Goal: Task Accomplishment & Management: Complete application form

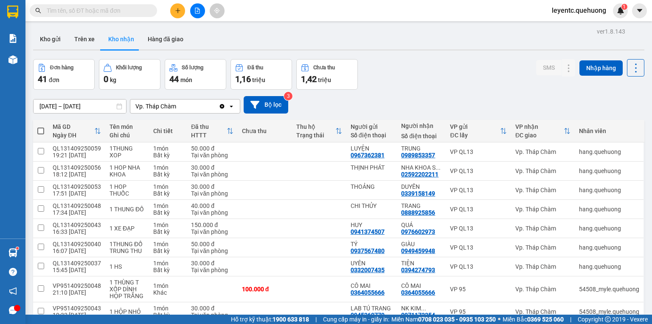
click at [390, 61] on div "Đơn hàng 41 đơn Khối lượng 0 kg Số lượng 44 món Đã thu 1,16 triệu Chưa thu 1,42…" at bounding box center [339, 74] width 612 height 31
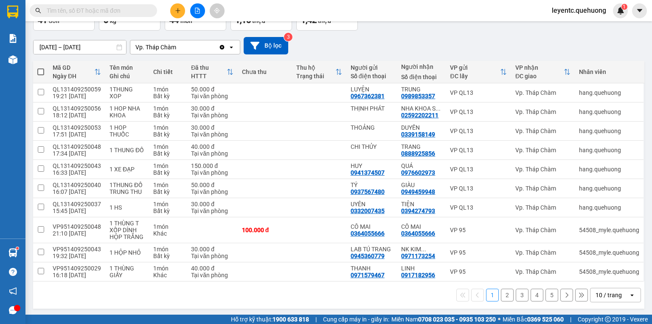
click at [605, 292] on div "10 / trang" at bounding box center [609, 295] width 26 height 8
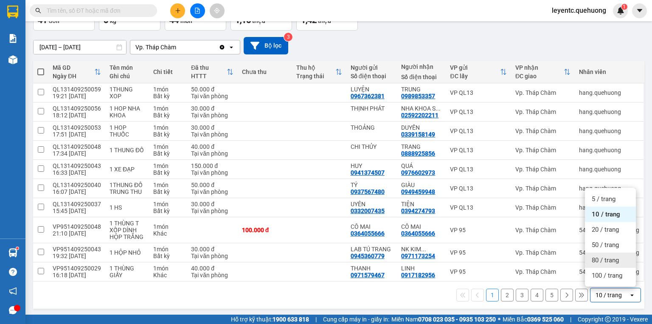
click at [610, 257] on span "80 / trang" at bounding box center [605, 260] width 27 height 8
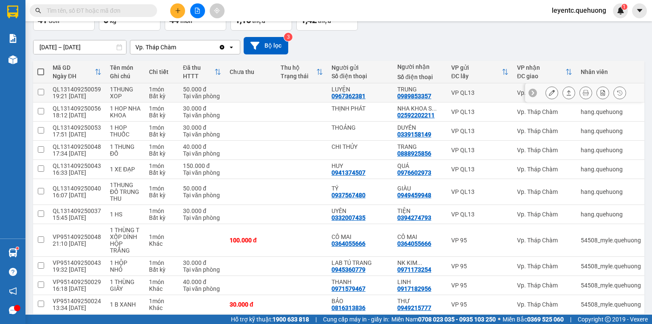
scroll to position [0, 0]
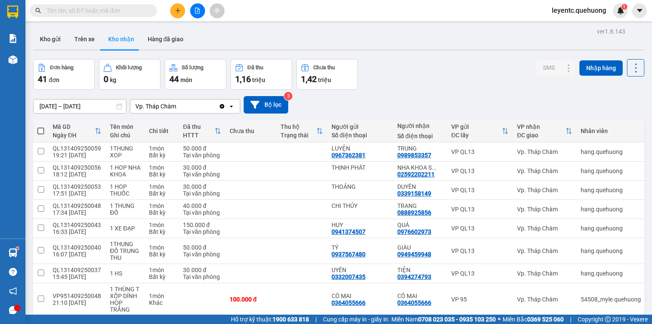
click at [402, 65] on div "Đơn hàng 41 đơn Khối lượng 0 kg Số lượng 44 món Đã thu 1,16 triệu Chưa thu 1,42…" at bounding box center [339, 74] width 612 height 31
click at [433, 75] on div "Đơn hàng 41 đơn Khối lượng 0 kg Số lượng 44 món Đã thu 1,16 triệu Chưa thu 1,42…" at bounding box center [339, 74] width 612 height 31
click at [149, 8] on span at bounding box center [151, 10] width 5 height 9
click at [143, 10] on input "text" at bounding box center [97, 10] width 100 height 9
click at [403, 74] on div "Đơn hàng 41 đơn Khối lượng 0 kg Số lượng 44 món Đã thu 1,16 triệu Chưa thu 1,42…" at bounding box center [339, 74] width 612 height 31
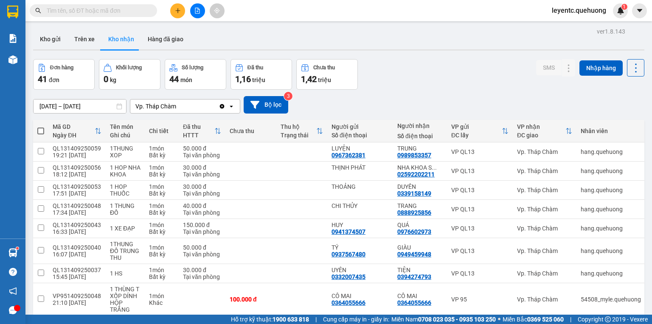
click at [143, 8] on input "text" at bounding box center [97, 10] width 100 height 9
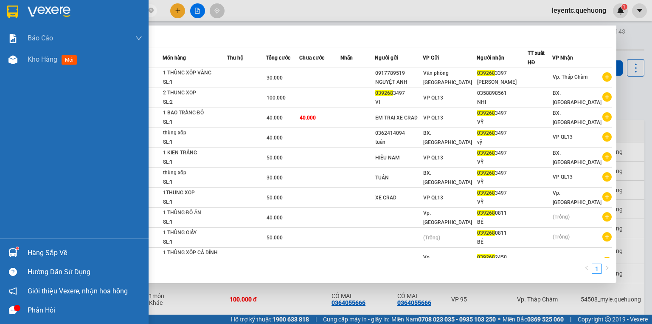
type input "039268"
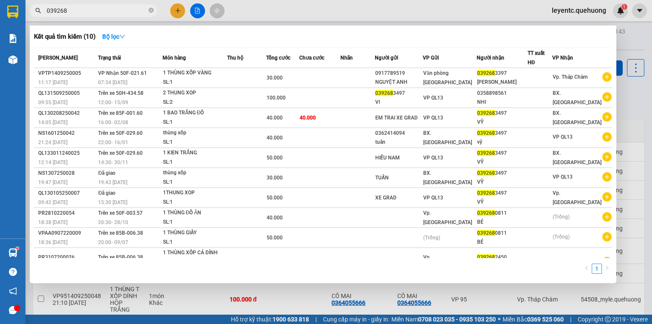
click at [171, 12] on div at bounding box center [326, 162] width 652 height 324
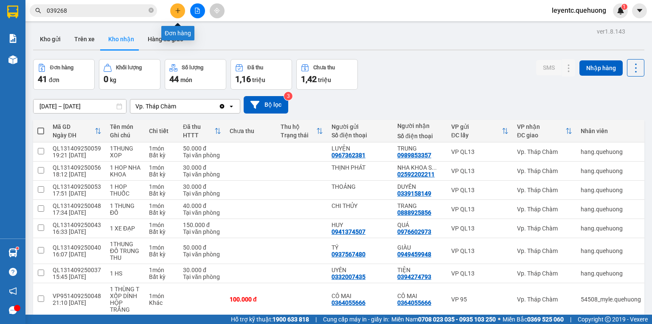
click at [172, 10] on button at bounding box center [177, 10] width 15 height 15
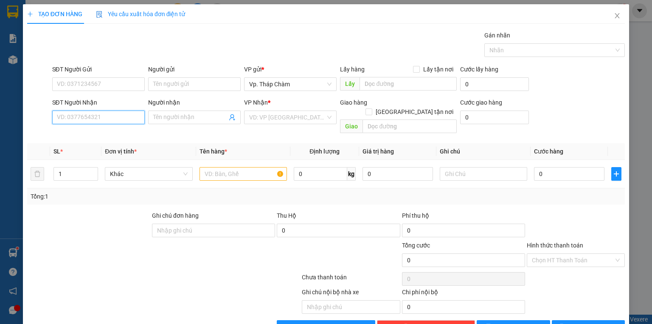
click at [135, 122] on input "SĐT Người Nhận" at bounding box center [98, 117] width 93 height 14
click at [108, 122] on input "SĐT Người Nhận" at bounding box center [98, 117] width 93 height 14
click at [86, 136] on div "0785860600 - [GEOGRAPHIC_DATA]" at bounding box center [105, 133] width 96 height 9
type input "0785860600"
type input "Ý"
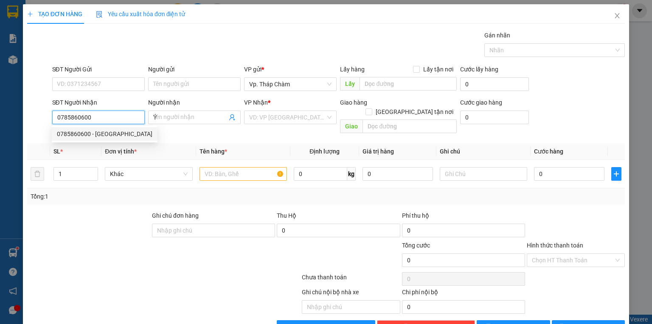
type input "20.000"
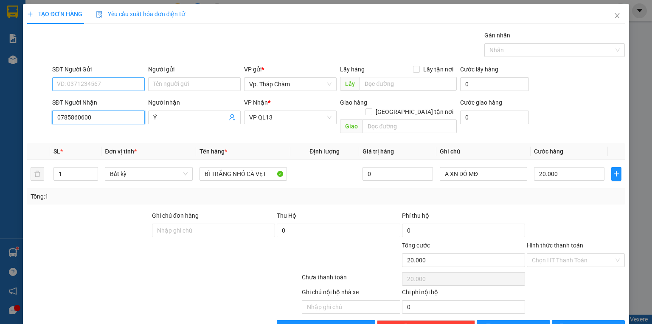
type input "0785860600"
click at [116, 85] on input "SĐT Người Gửi" at bounding box center [98, 84] width 93 height 14
click at [110, 87] on input "SĐT Người Gửi" at bounding box center [98, 84] width 93 height 14
type input "0339639143"
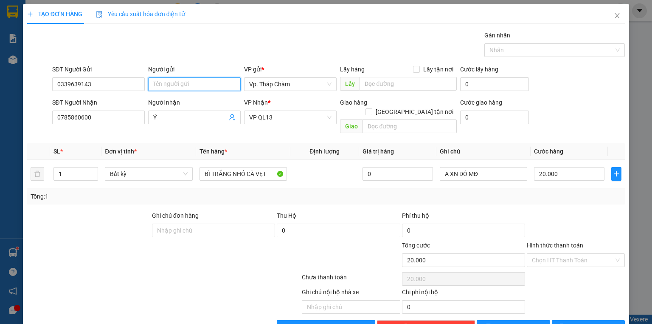
click at [159, 81] on input "Người gửi" at bounding box center [194, 84] width 93 height 14
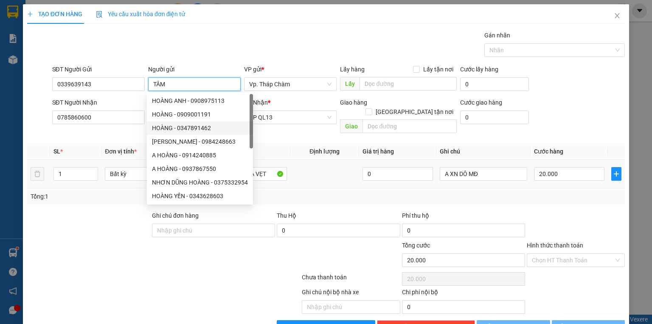
type input "TÂM"
click at [311, 166] on td at bounding box center [325, 174] width 69 height 28
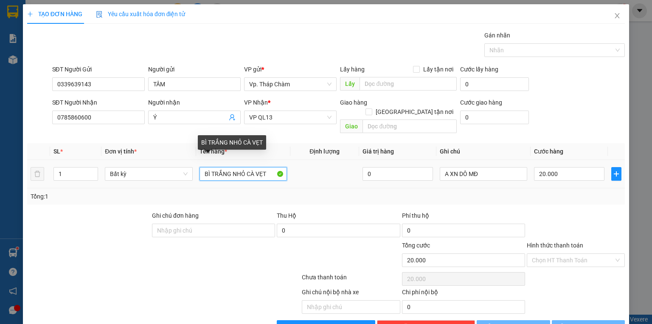
click at [248, 167] on input "BÌ TRẮNG NHỎ CÀ VẸT" at bounding box center [243, 174] width 87 height 14
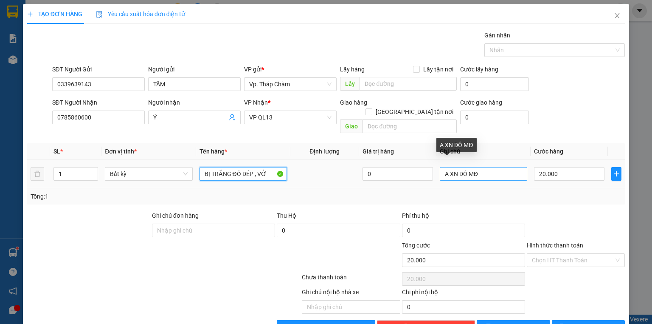
type input "BỊ TRẮNG ĐỒ DÉP , VỞ"
click at [458, 167] on input "A XN DÔ MĐ" at bounding box center [483, 174] width 87 height 14
click at [459, 168] on input "A XN DÔ MĐ" at bounding box center [483, 174] width 87 height 14
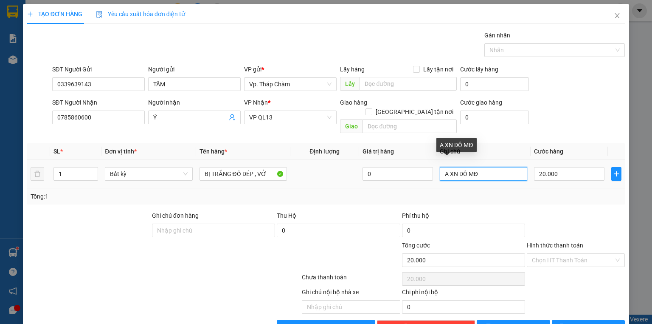
type input "A XN MĐ"
click at [460, 167] on input "A XN MĐ" at bounding box center [483, 174] width 87 height 14
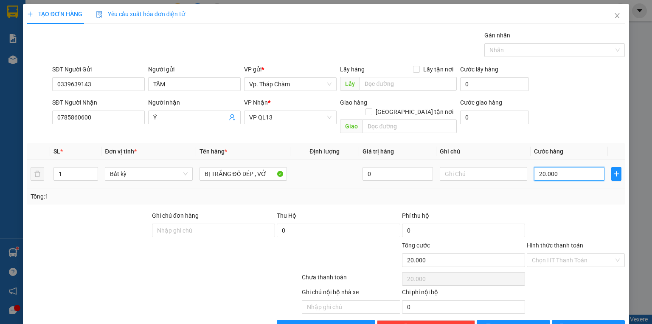
click at [553, 167] on input "20.000" at bounding box center [569, 174] width 71 height 14
type input "0"
type input "3"
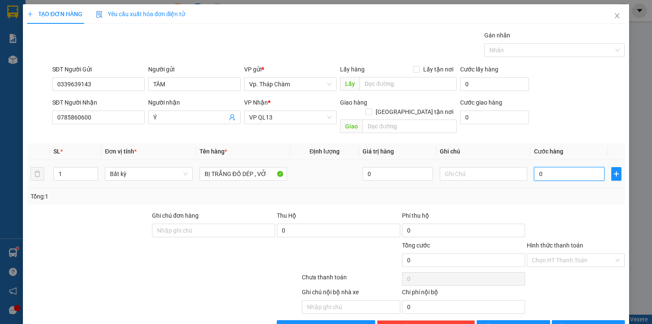
type input "3"
type input "03"
type input "30"
type input "030"
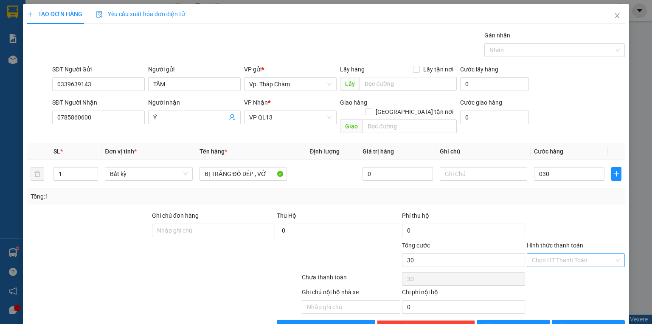
type input "30.000"
click at [543, 254] on input "Hình thức thanh toán" at bounding box center [573, 260] width 82 height 13
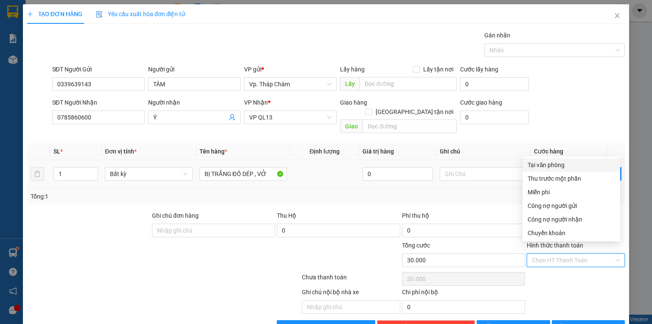
click at [547, 163] on div "Tại văn phòng" at bounding box center [571, 164] width 87 height 9
type input "0"
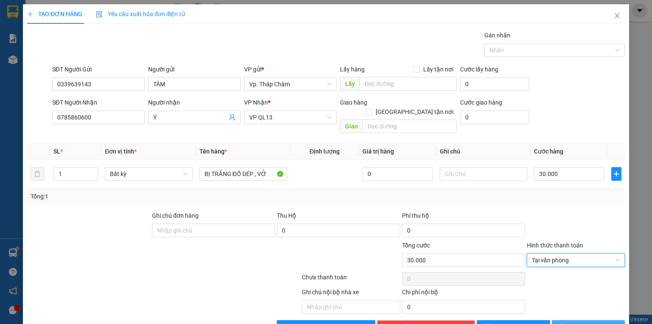
click at [565, 323] on icon "printer" at bounding box center [562, 326] width 6 height 6
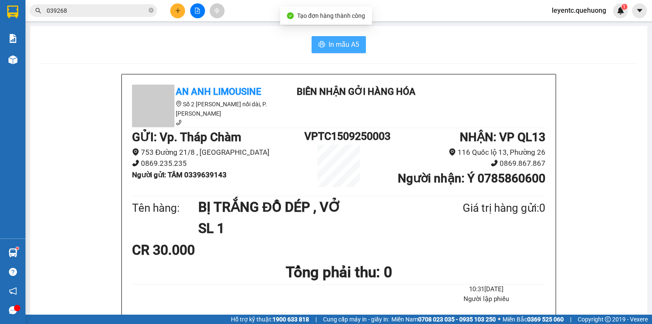
click at [329, 48] on span "In mẫu A5" at bounding box center [344, 44] width 31 height 11
click at [152, 8] on icon "close-circle" at bounding box center [151, 10] width 5 height 5
click at [143, 10] on input "text" at bounding box center [97, 10] width 100 height 9
click at [144, 11] on input "text" at bounding box center [97, 10] width 100 height 9
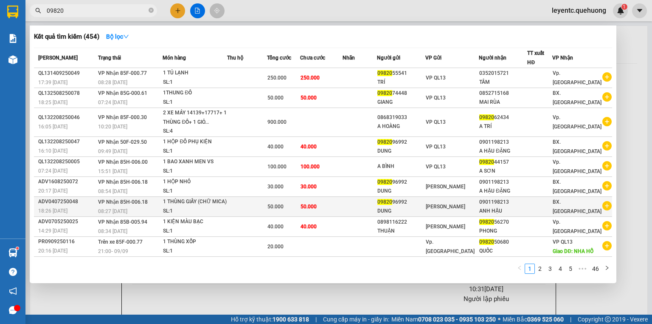
scroll to position [34, 0]
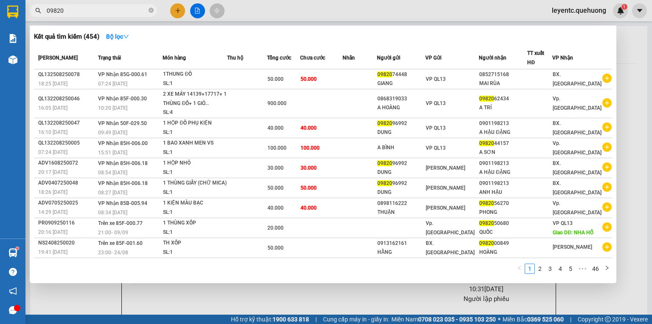
type input "09820"
